Goal: Information Seeking & Learning: Learn about a topic

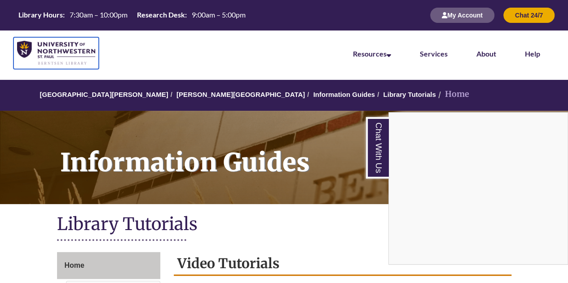
click at [43, 42] on img at bounding box center [56, 53] width 78 height 25
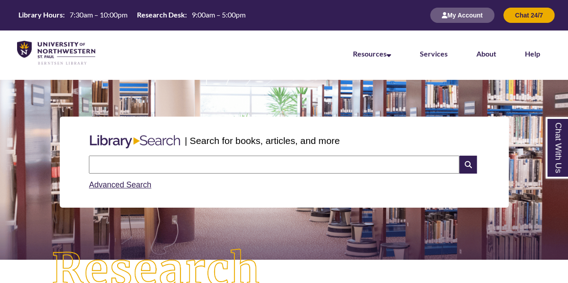
click at [271, 166] on input "text" at bounding box center [274, 165] width 370 height 18
type input "**********"
click at [185, 163] on input "text" at bounding box center [274, 165] width 370 height 18
type input "**********"
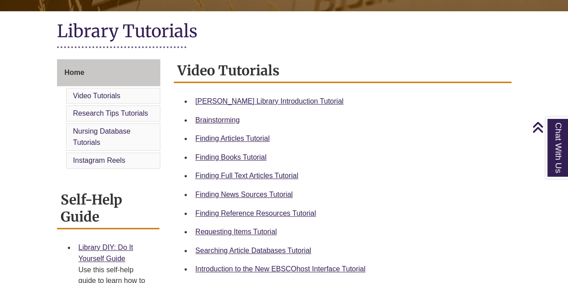
scroll to position [206, 0]
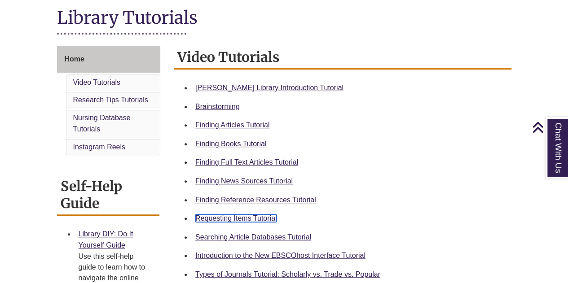
click at [235, 215] on link "Requesting Items Tutorial" at bounding box center [235, 219] width 81 height 8
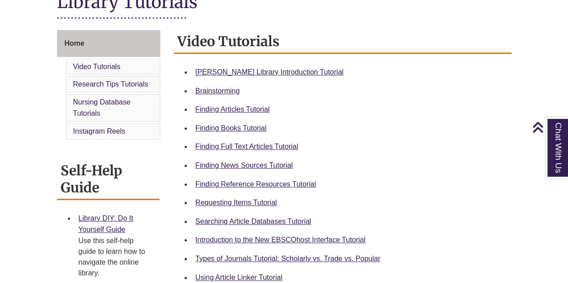
scroll to position [301, 0]
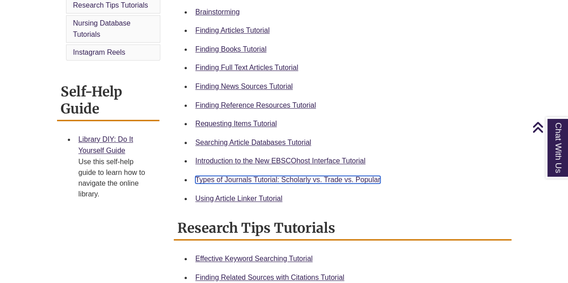
click at [233, 178] on link "Types of Journals Tutorial: Scholarly vs. Trade vs. Popular" at bounding box center [287, 180] width 185 height 8
click at [244, 177] on link "Types of Journals Tutorial: Scholarly vs. Trade vs. Popular" at bounding box center [287, 180] width 185 height 8
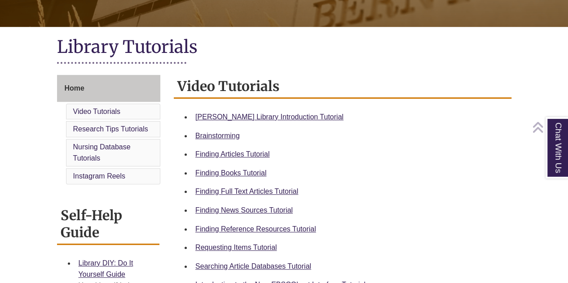
scroll to position [178, 0]
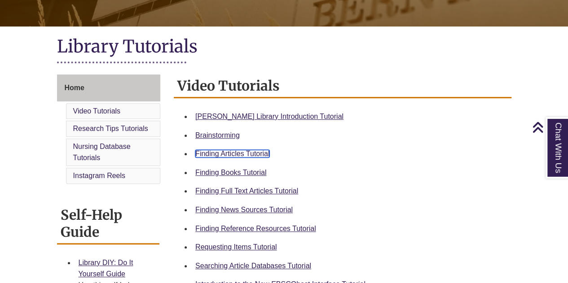
click at [238, 156] on link "Finding Articles Tutorial" at bounding box center [232, 154] width 74 height 8
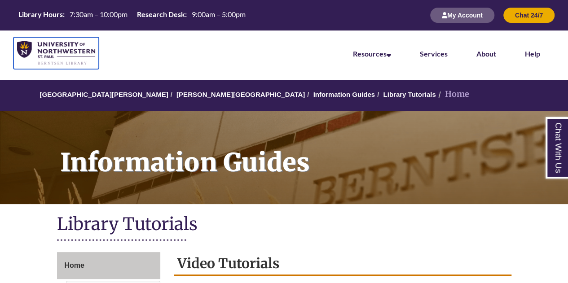
click at [62, 45] on img at bounding box center [56, 53] width 78 height 25
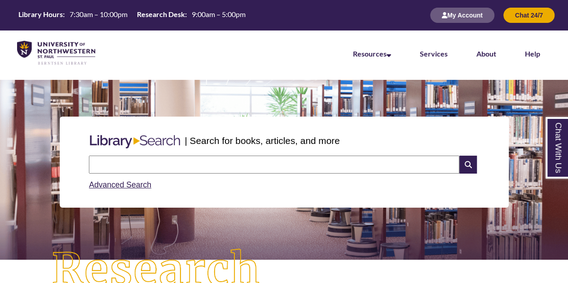
click at [174, 162] on input "text" at bounding box center [274, 165] width 370 height 18
type input "**********"
click at [470, 161] on icon at bounding box center [467, 165] width 17 height 18
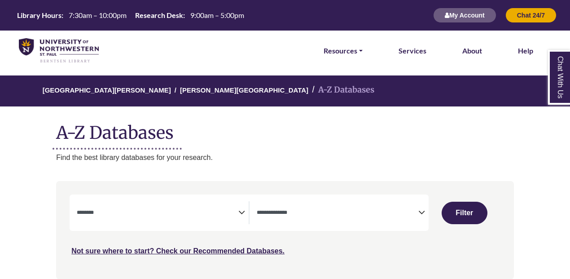
select select "Database Subject Filter"
select select "Database Types Filter"
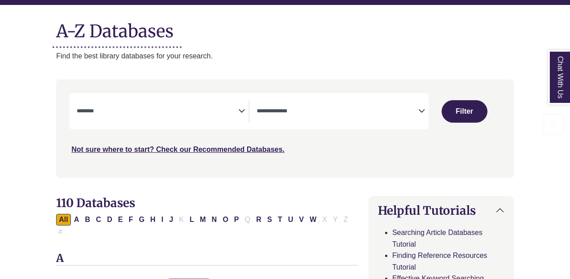
scroll to position [102, 0]
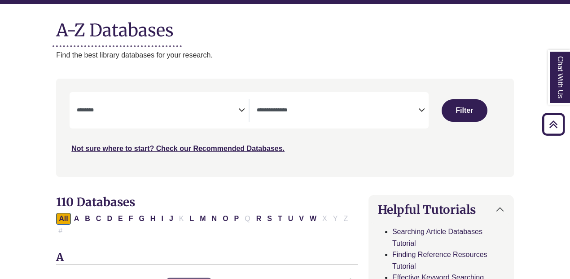
click at [239, 109] on icon "Search filters" at bounding box center [241, 108] width 7 height 13
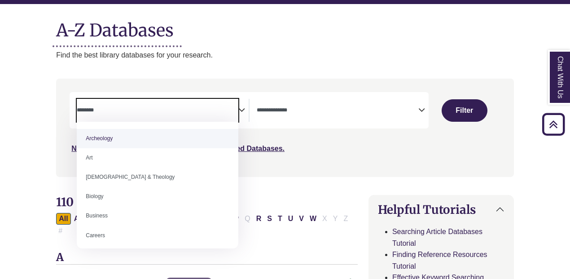
click at [239, 109] on icon "Search filters" at bounding box center [241, 108] width 7 height 13
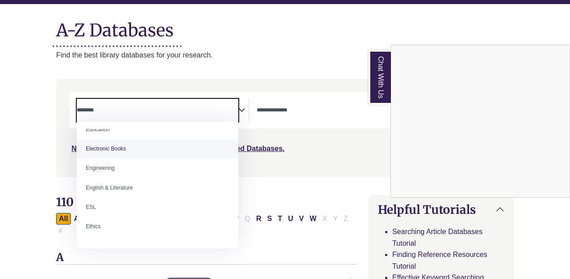
scroll to position [261, 0]
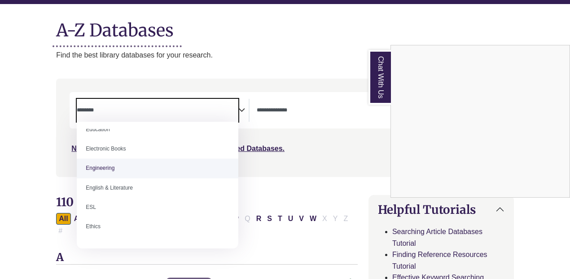
select select "******"
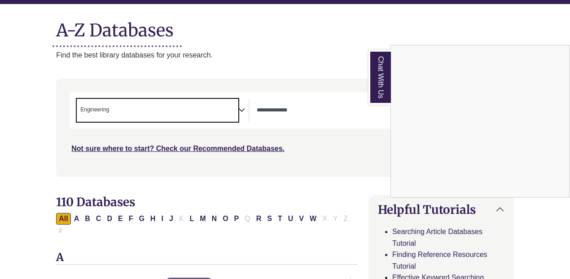
scroll to position [132, 0]
click at [314, 104] on div "Chat With Us" at bounding box center [285, 139] width 570 height 279
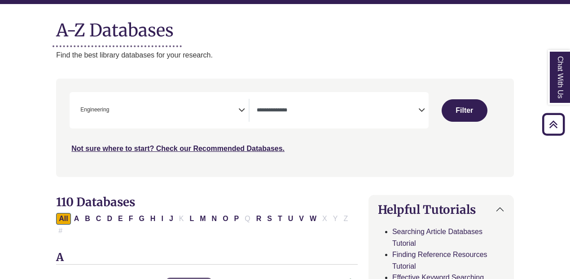
click at [365, 105] on span "Search filters" at bounding box center [338, 109] width 162 height 8
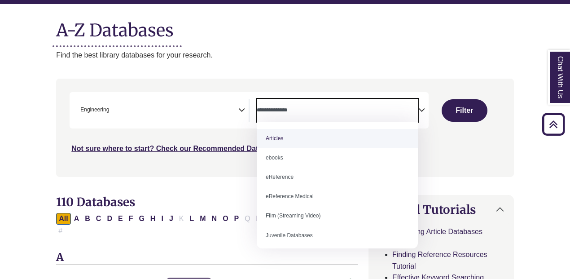
click at [226, 165] on div "Search filters" at bounding box center [285, 127] width 447 height 91
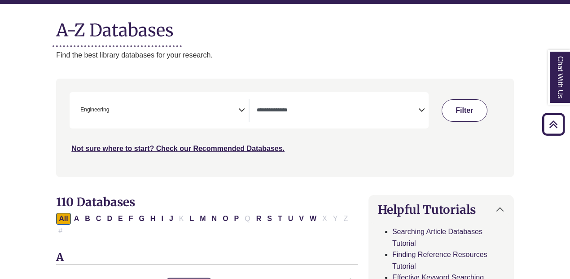
click at [465, 110] on button "Filter" at bounding box center [465, 110] width 46 height 22
select select "Database Types Filter"
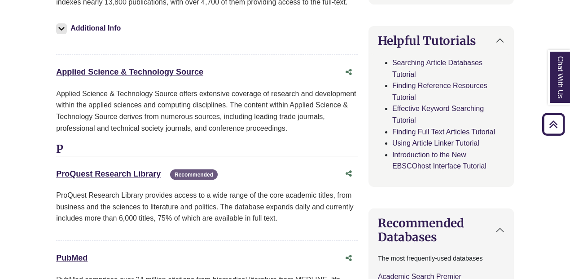
scroll to position [440, 0]
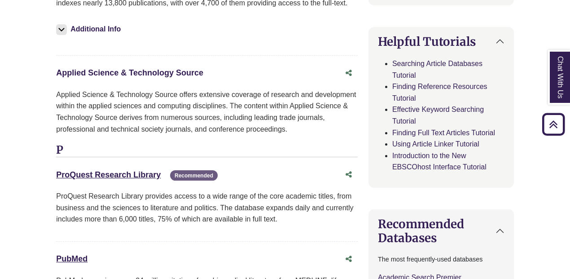
click at [65, 68] on link "Applied Science & Technology Source This link opens in a new window" at bounding box center [129, 72] width 147 height 9
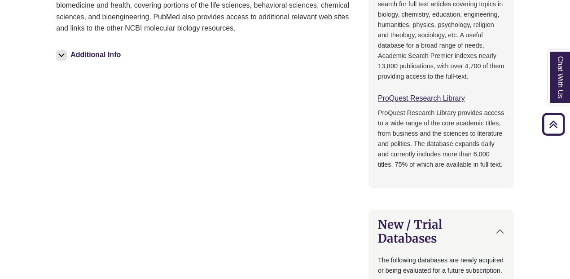
scroll to position [706, 0]
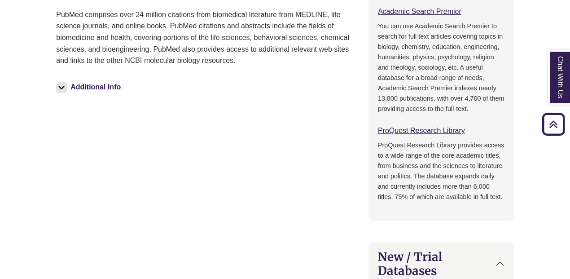
click at [64, 82] on img at bounding box center [61, 87] width 11 height 11
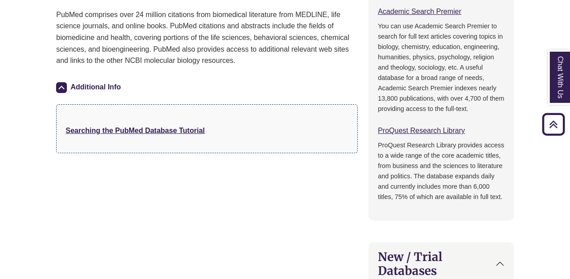
click at [64, 82] on img at bounding box center [61, 87] width 11 height 11
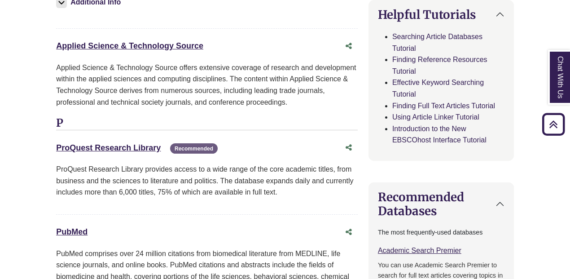
scroll to position [464, 0]
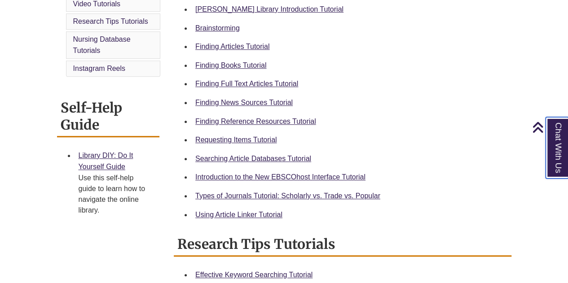
scroll to position [286, 0]
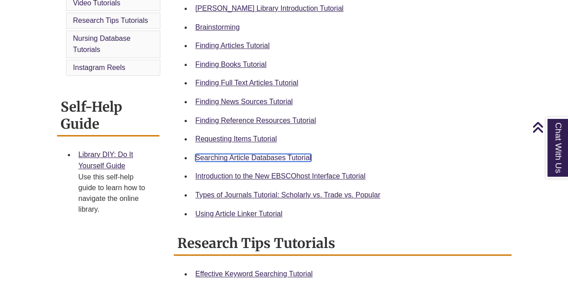
click at [278, 155] on link "Searching Article Databases Tutorial" at bounding box center [253, 158] width 116 height 8
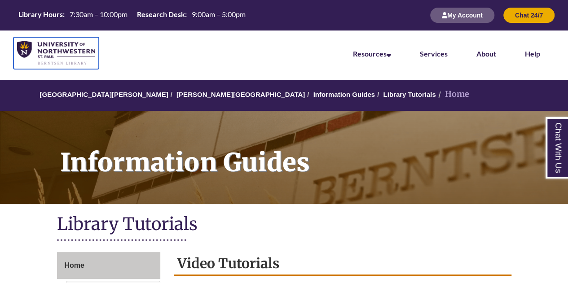
click at [62, 44] on img at bounding box center [56, 53] width 78 height 25
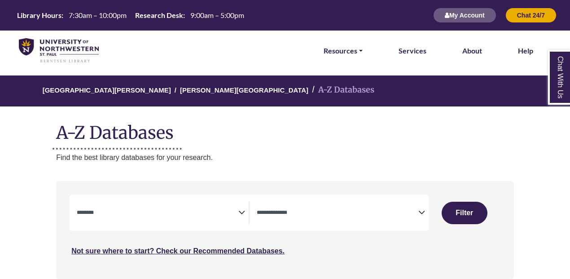
select select "Database Subject Filter"
select select "Database Types Filter"
select select "Database Subject Filter"
select select "Database Types Filter"
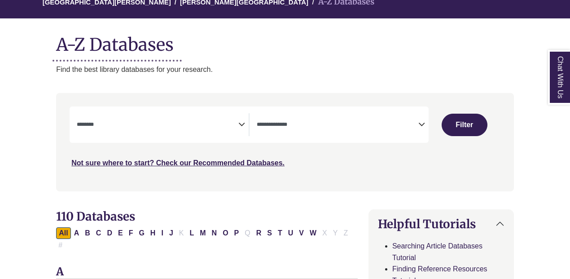
scroll to position [88, 0]
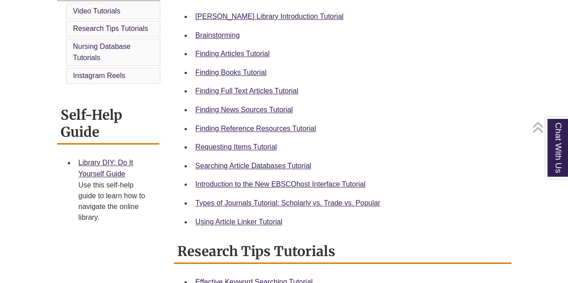
scroll to position [278, 0]
click at [251, 163] on link "Searching Article Databases Tutorial" at bounding box center [253, 166] width 116 height 8
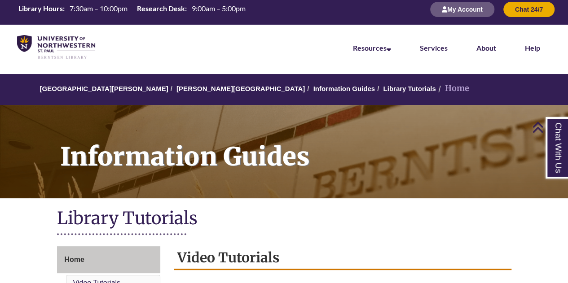
scroll to position [0, 0]
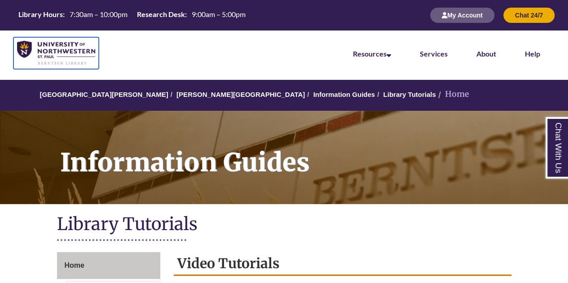
click at [43, 44] on img at bounding box center [56, 53] width 78 height 25
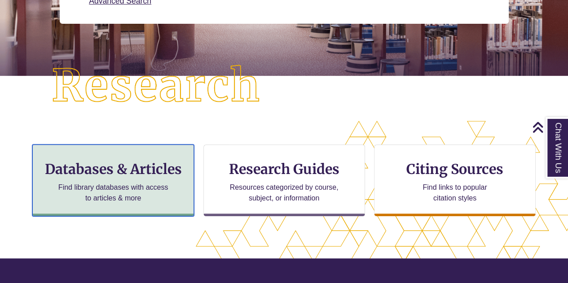
click at [135, 155] on div "Databases & Articles Find library databases with access to articles & more" at bounding box center [113, 181] width 162 height 72
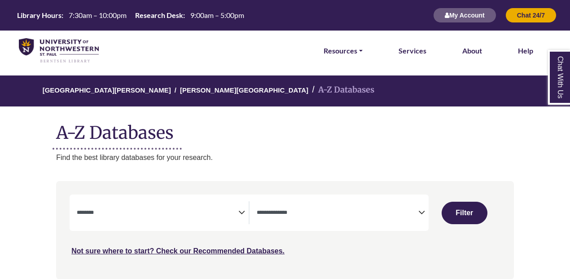
select select "Database Subject Filter"
select select "Database Types Filter"
select select "Database Subject Filter"
select select "Database Types Filter"
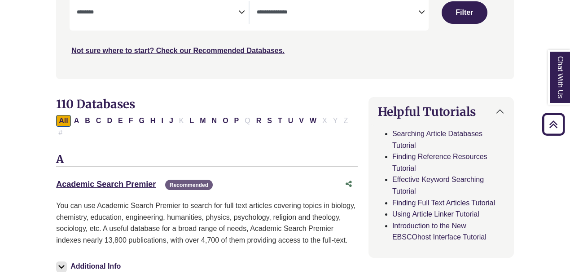
scroll to position [200, 0]
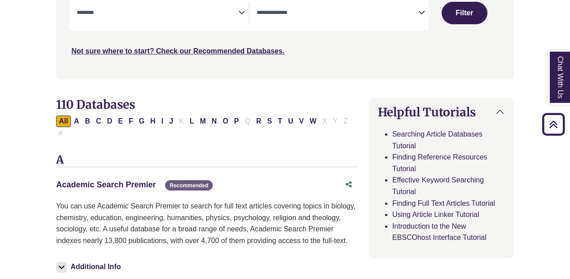
click at [125, 180] on link "Academic Search Premier This link opens in a new window" at bounding box center [106, 184] width 100 height 9
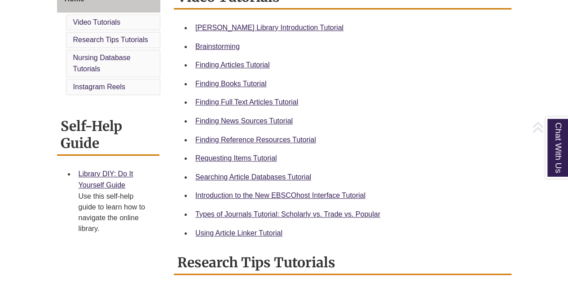
scroll to position [281, 0]
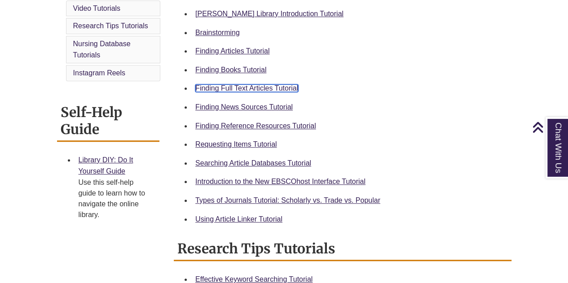
click at [254, 90] on link "Finding Full Text Articles Tutorial" at bounding box center [246, 88] width 103 height 8
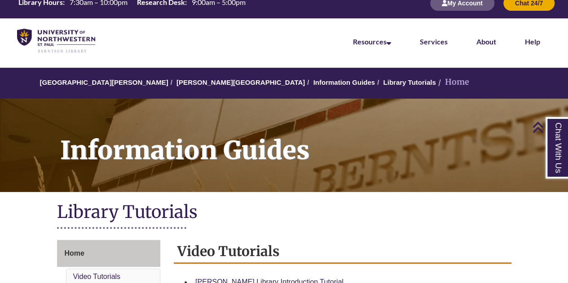
scroll to position [0, 0]
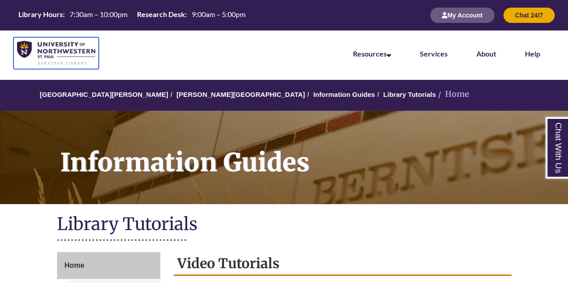
click at [53, 62] on img at bounding box center [56, 53] width 78 height 25
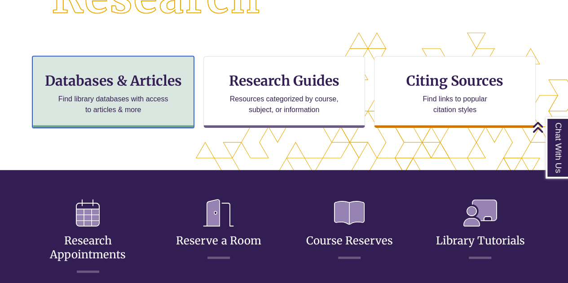
click at [141, 83] on h3 "Databases & Articles" at bounding box center [113, 80] width 146 height 17
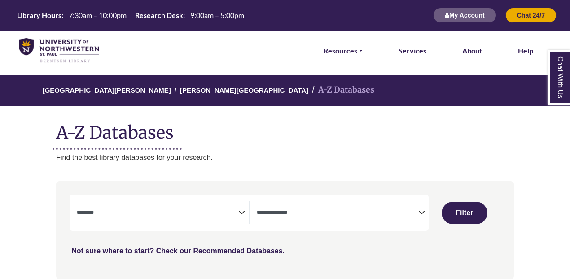
select select "Database Subject Filter"
select select "Database Types Filter"
select select "Database Subject Filter"
select select "Database Types Filter"
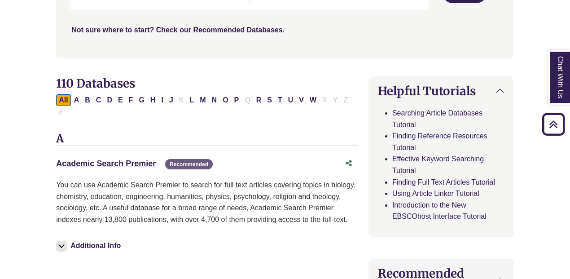
scroll to position [221, 0]
click at [110, 158] on link "Academic Search Premier This link opens in a new window" at bounding box center [106, 162] width 100 height 9
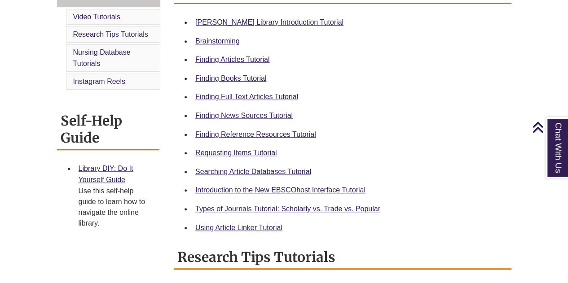
scroll to position [272, 0]
click at [247, 225] on link "Using Article Linker Tutorial" at bounding box center [238, 228] width 87 height 8
